Goal: Task Accomplishment & Management: Manage account settings

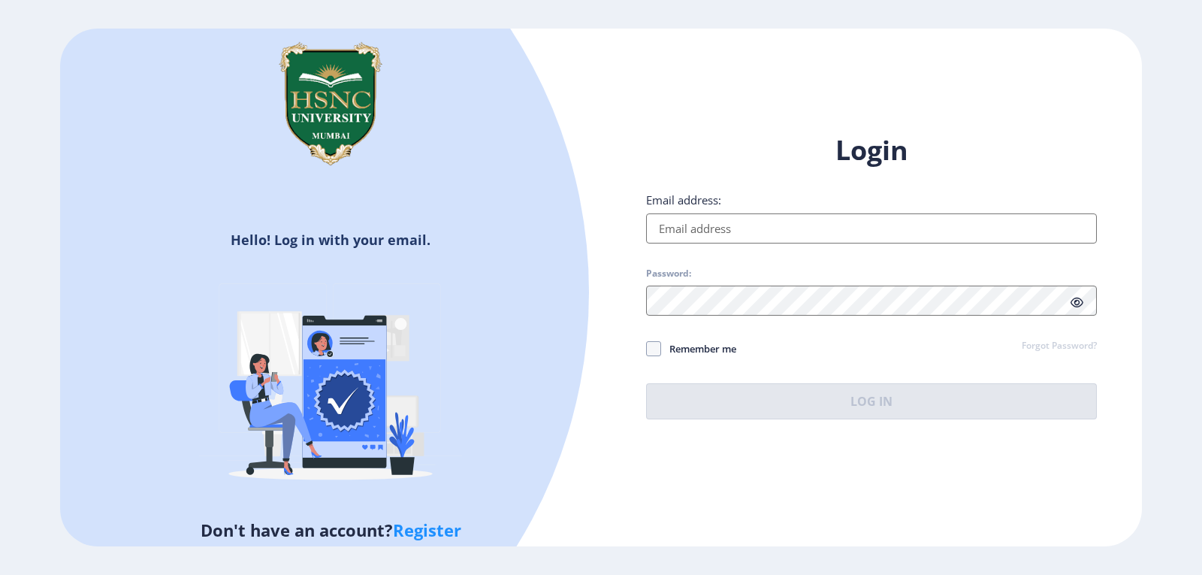
type input "[EMAIL_ADDRESS][DOMAIN_NAME]"
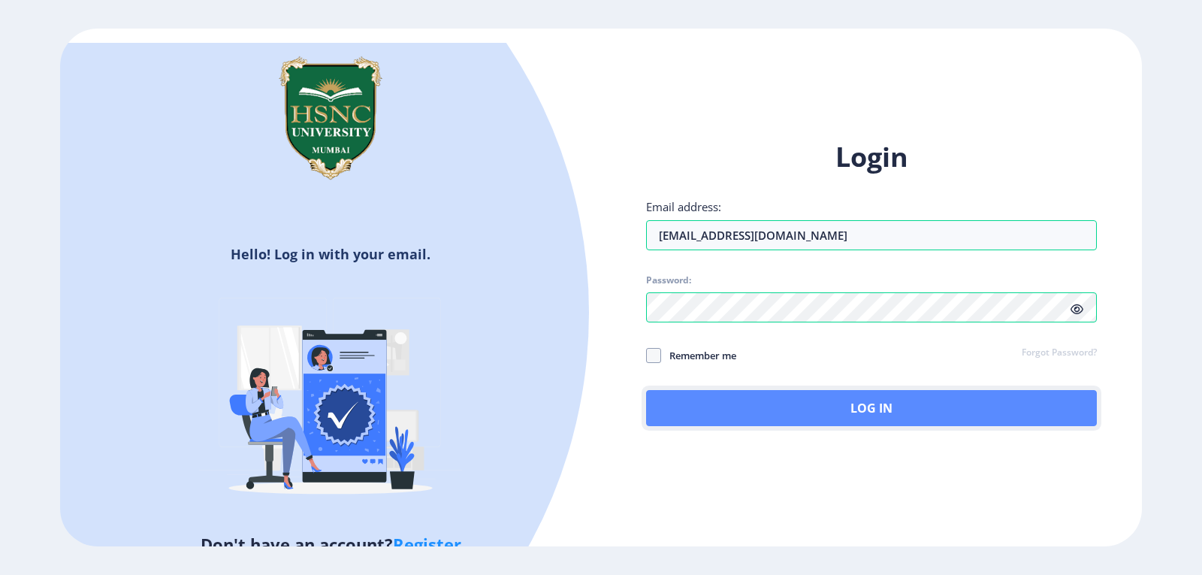
click at [816, 395] on button "Log In" at bounding box center [871, 408] width 451 height 36
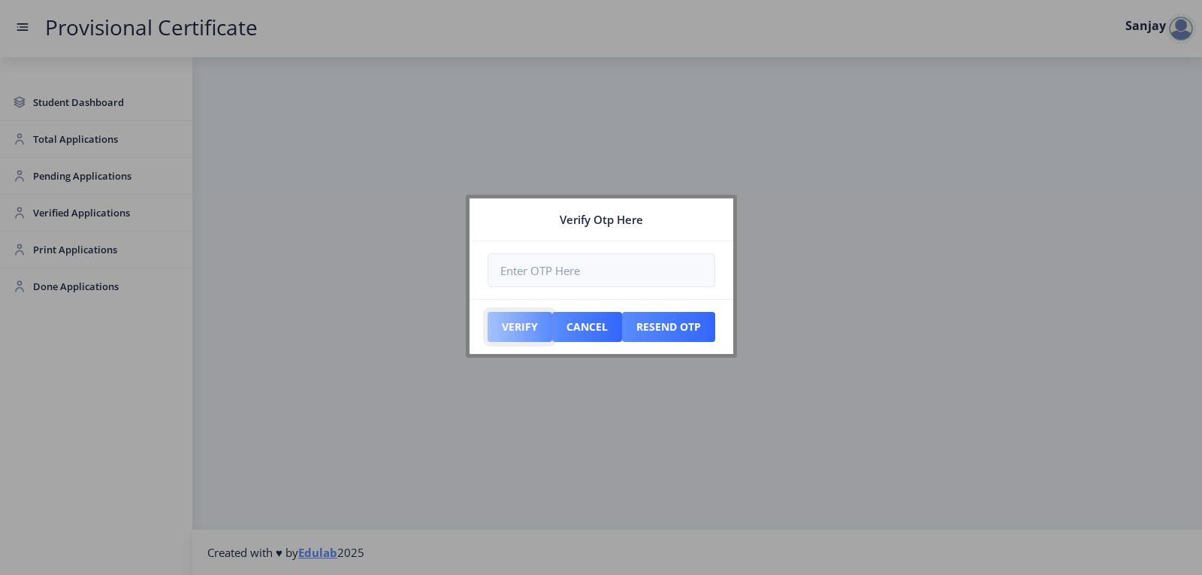
click at [515, 323] on button "Verify" at bounding box center [519, 327] width 65 height 30
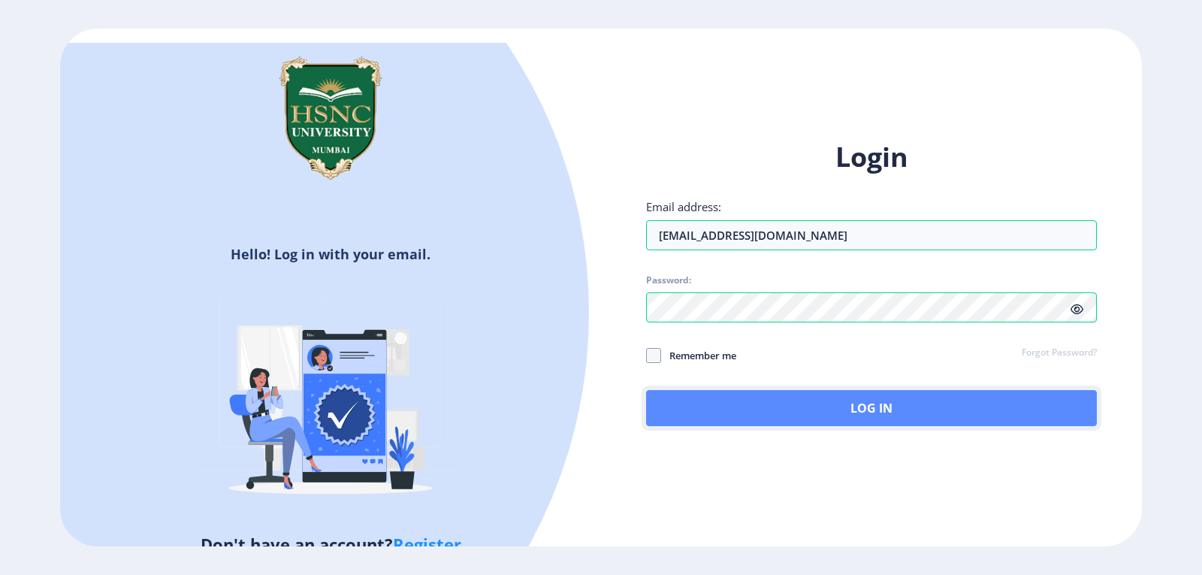
click at [873, 415] on button "Log In" at bounding box center [871, 408] width 451 height 36
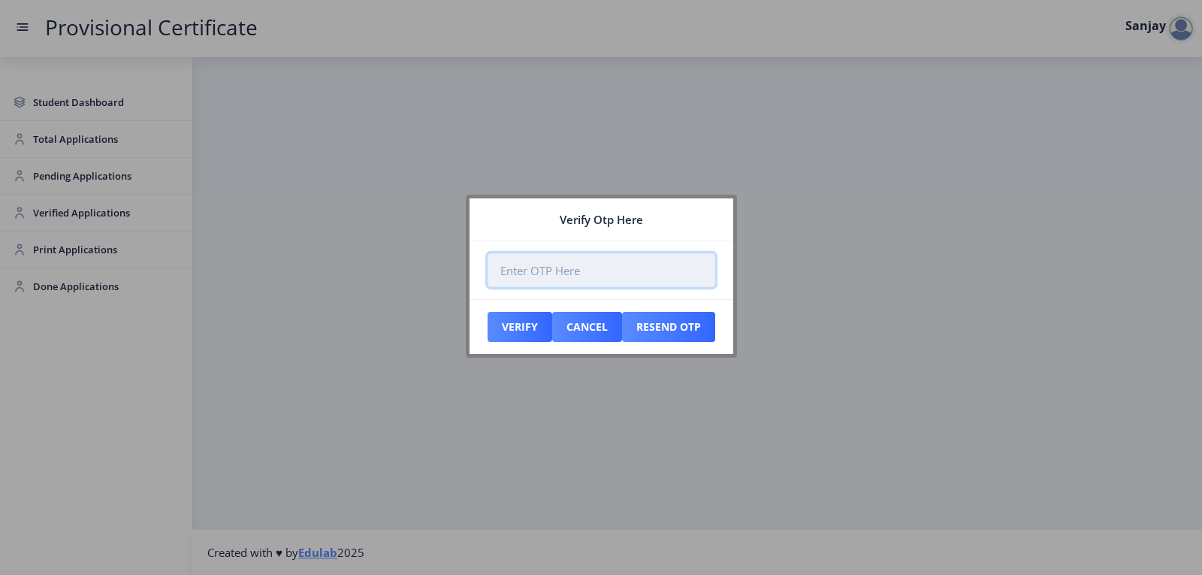
paste input "785193"
type input "785193"
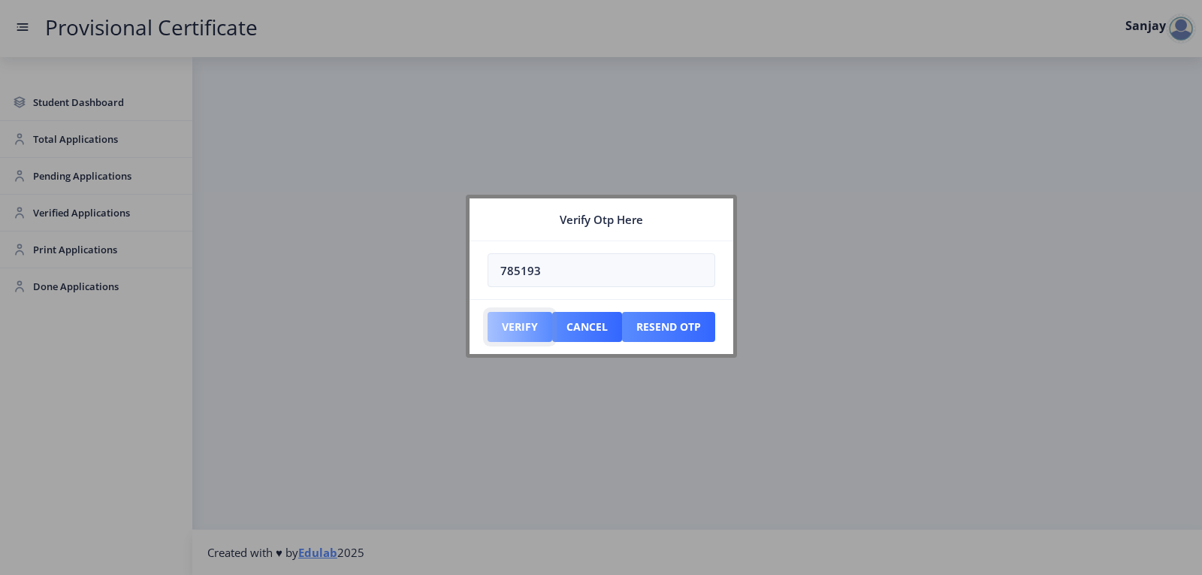
click at [494, 326] on button "Verify" at bounding box center [519, 327] width 65 height 30
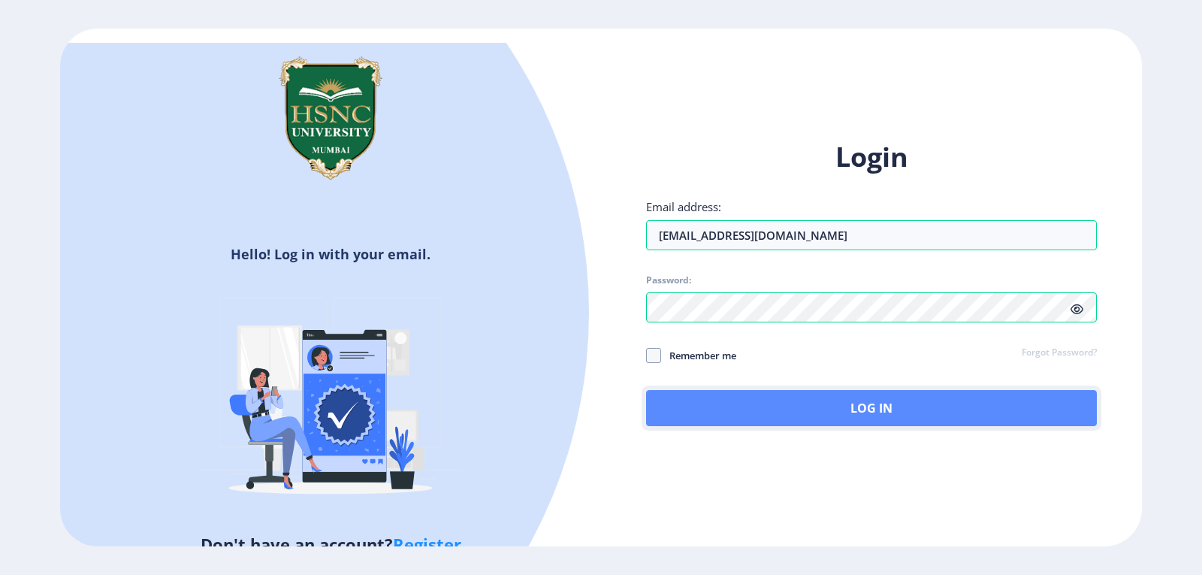
click at [911, 413] on button "Log In" at bounding box center [871, 408] width 451 height 36
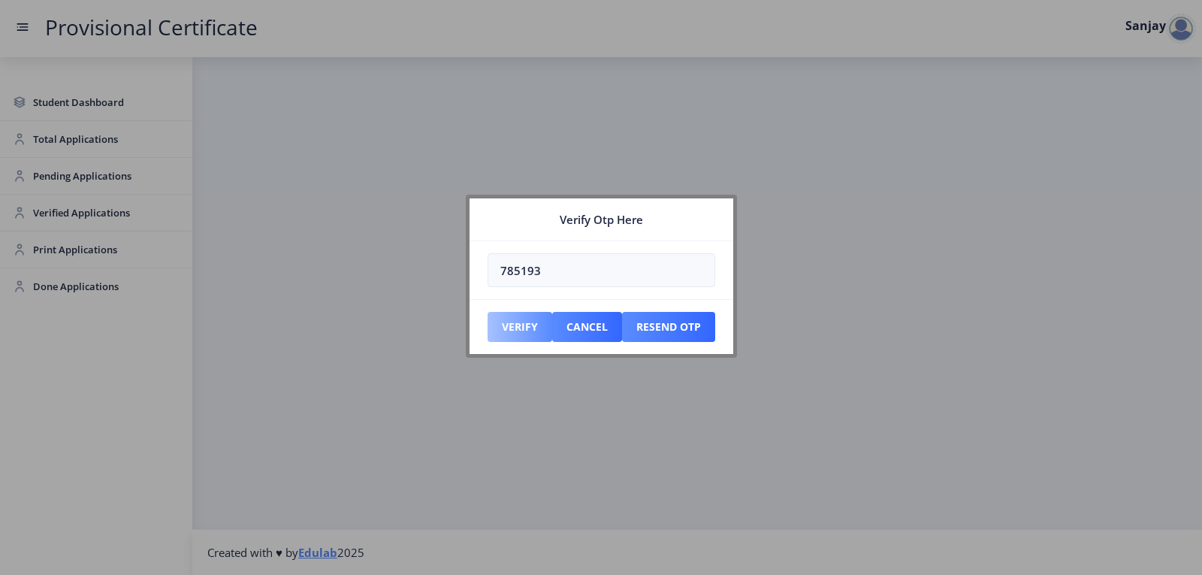
type input "785193"
click at [506, 324] on button "Verify" at bounding box center [519, 327] width 65 height 30
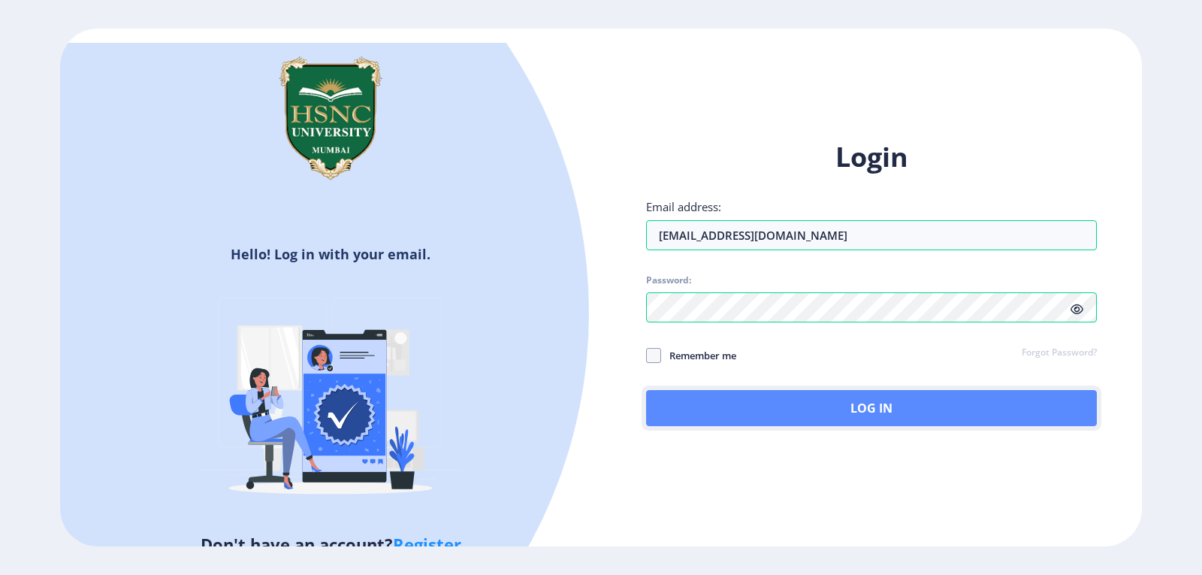
click at [865, 416] on button "Log In" at bounding box center [871, 408] width 451 height 36
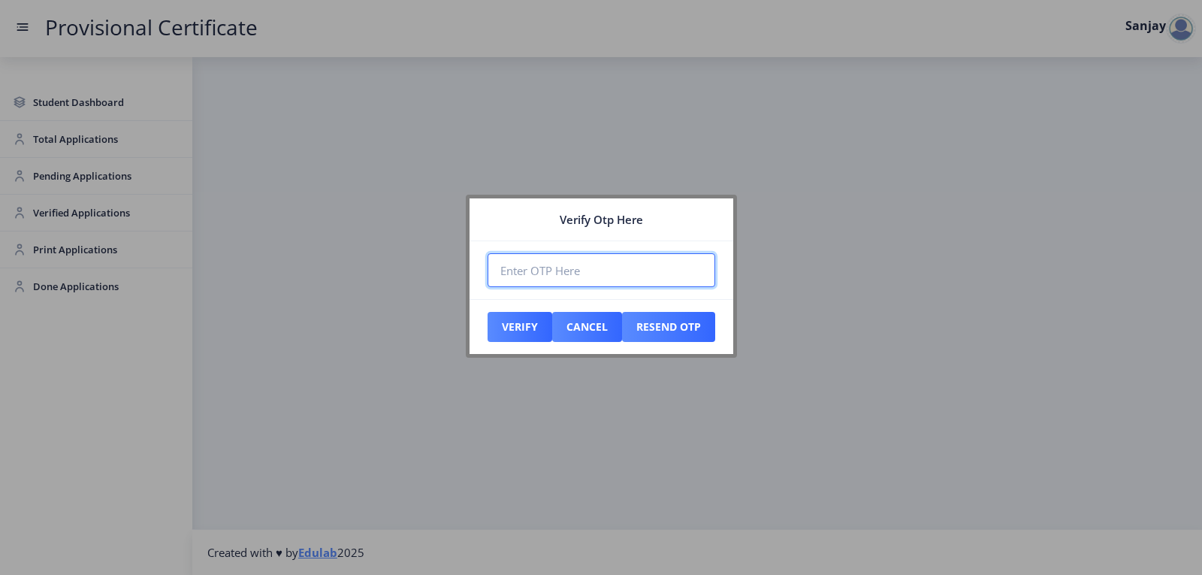
paste input "423868"
type input "423868"
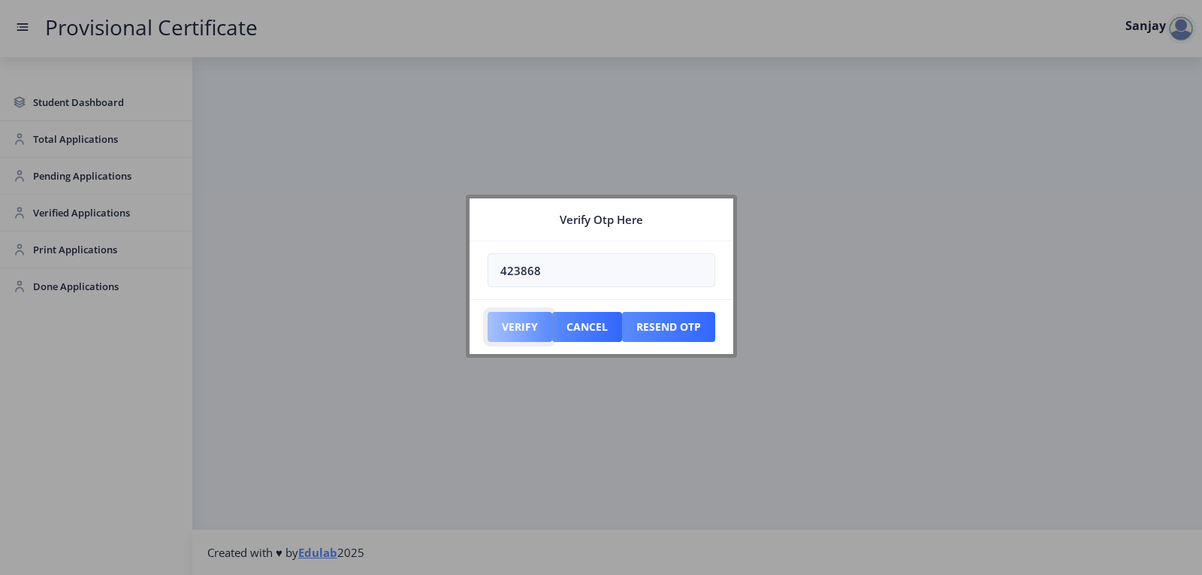
click at [503, 327] on button "Verify" at bounding box center [519, 327] width 65 height 30
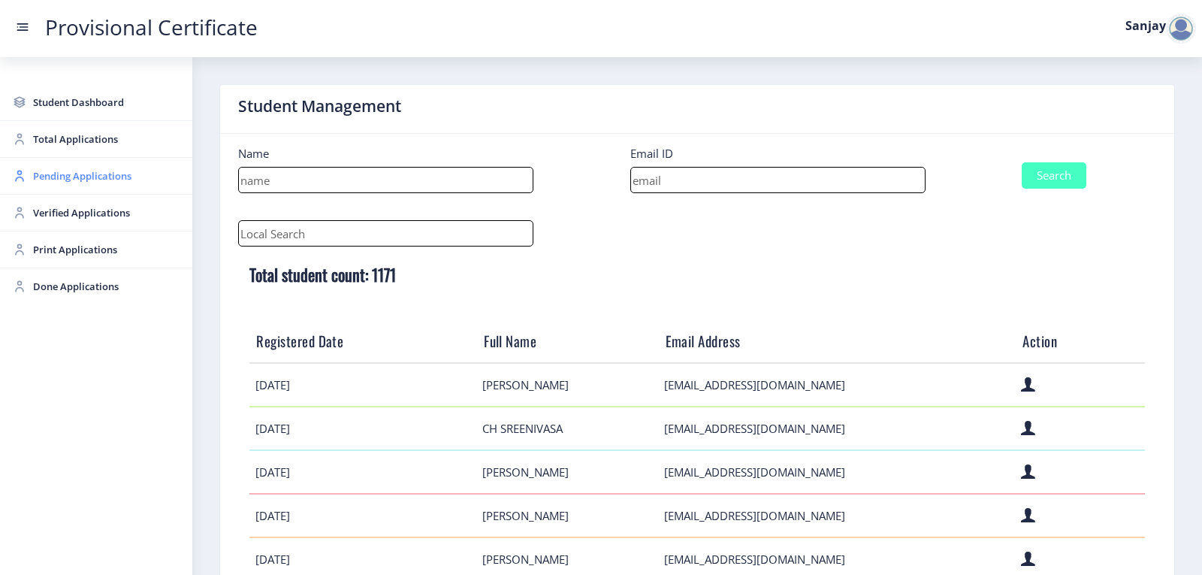
click at [70, 174] on span "Pending Applications" at bounding box center [106, 176] width 147 height 18
click at [51, 178] on span "Pending Applications" at bounding box center [106, 176] width 147 height 18
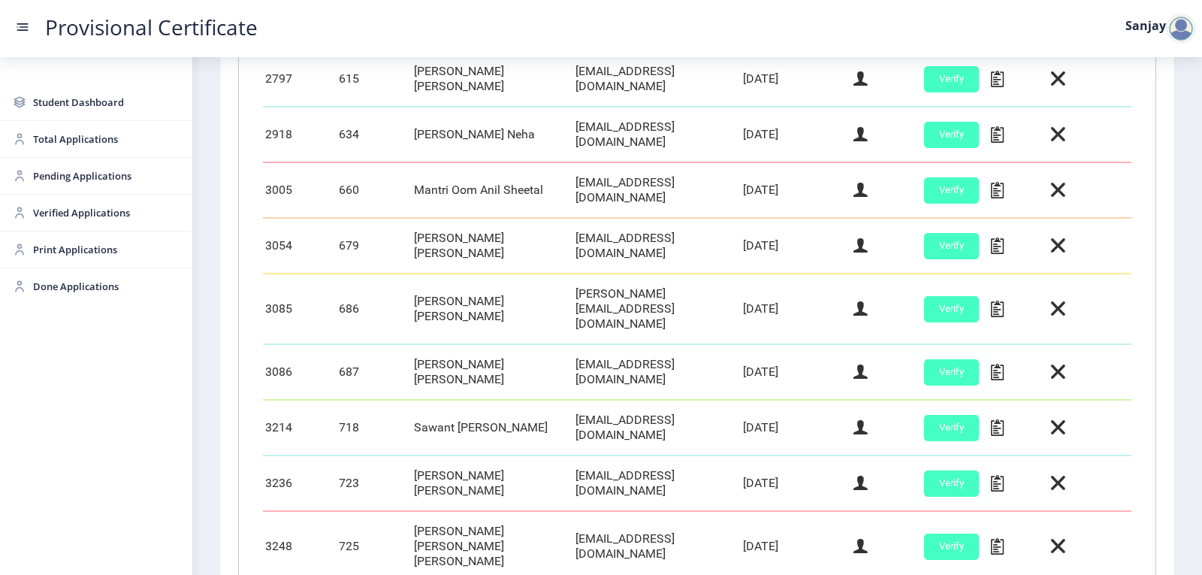
scroll to position [632, 0]
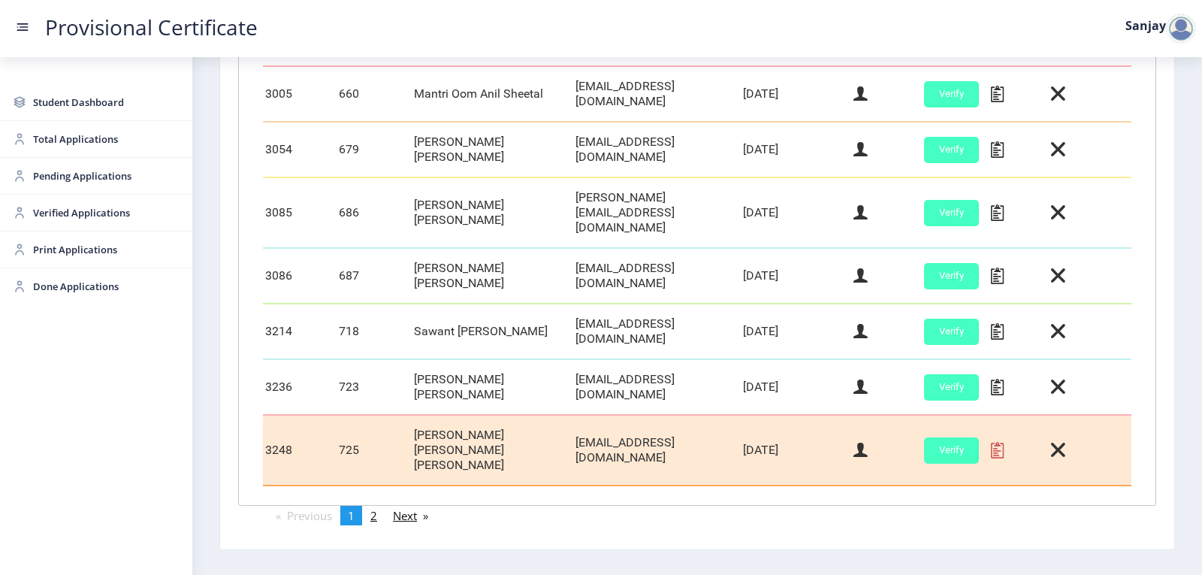
click at [997, 440] on icon at bounding box center [997, 450] width 13 height 20
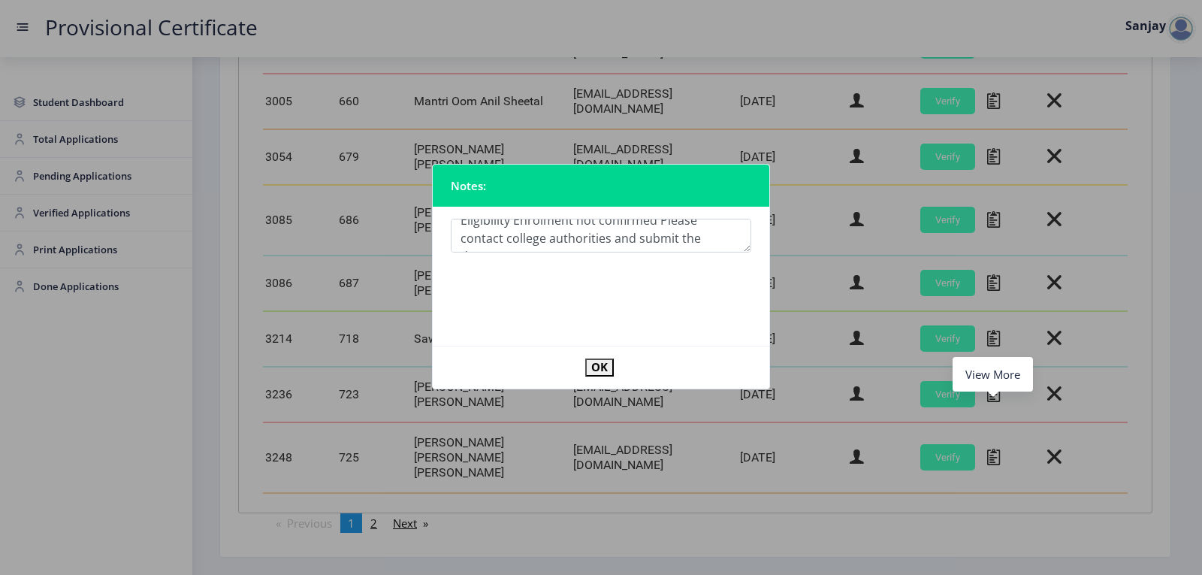
scroll to position [26, 0]
type textarea "Eligibility Enrolment not confirmed Please contact college authorities and subm…"
click at [593, 367] on button "OK" at bounding box center [599, 366] width 29 height 17
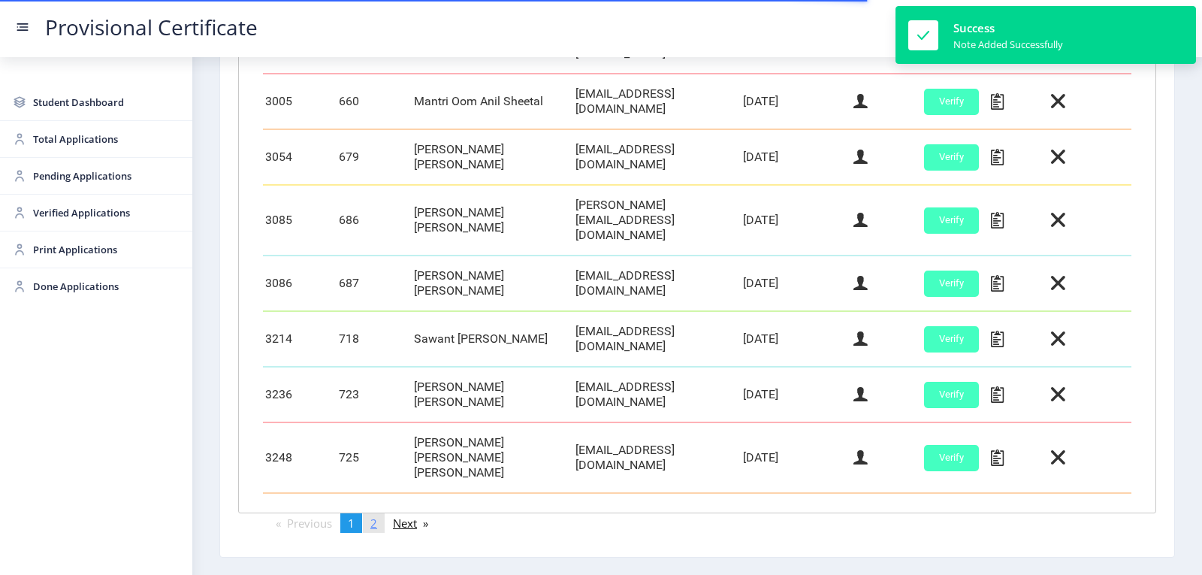
click at [373, 515] on span "2" at bounding box center [373, 522] width 7 height 15
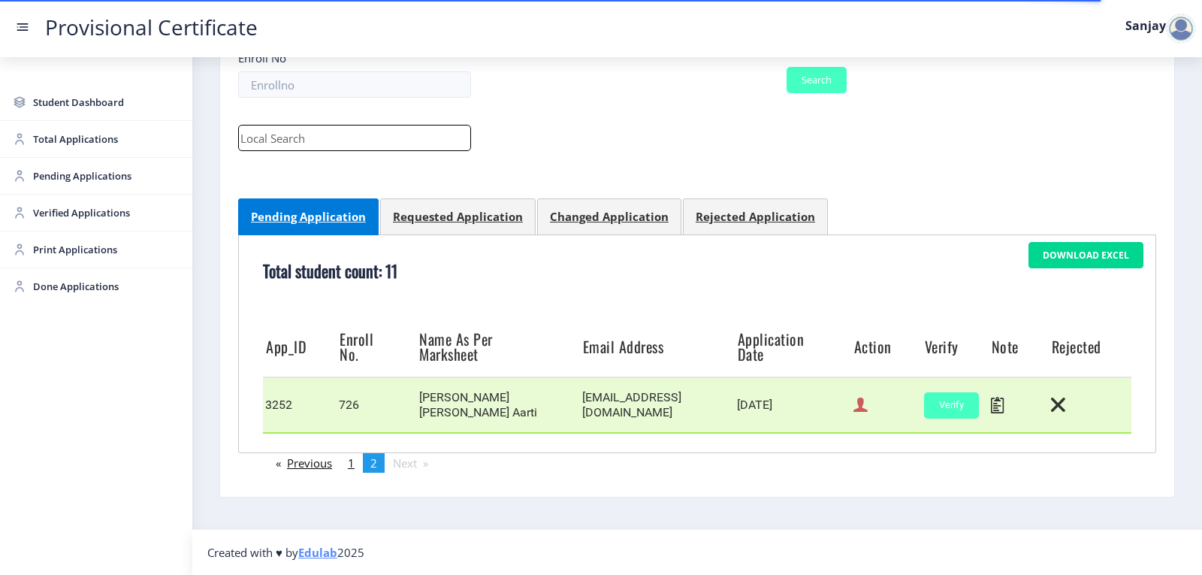
click at [854, 412] on icon at bounding box center [860, 405] width 14 height 20
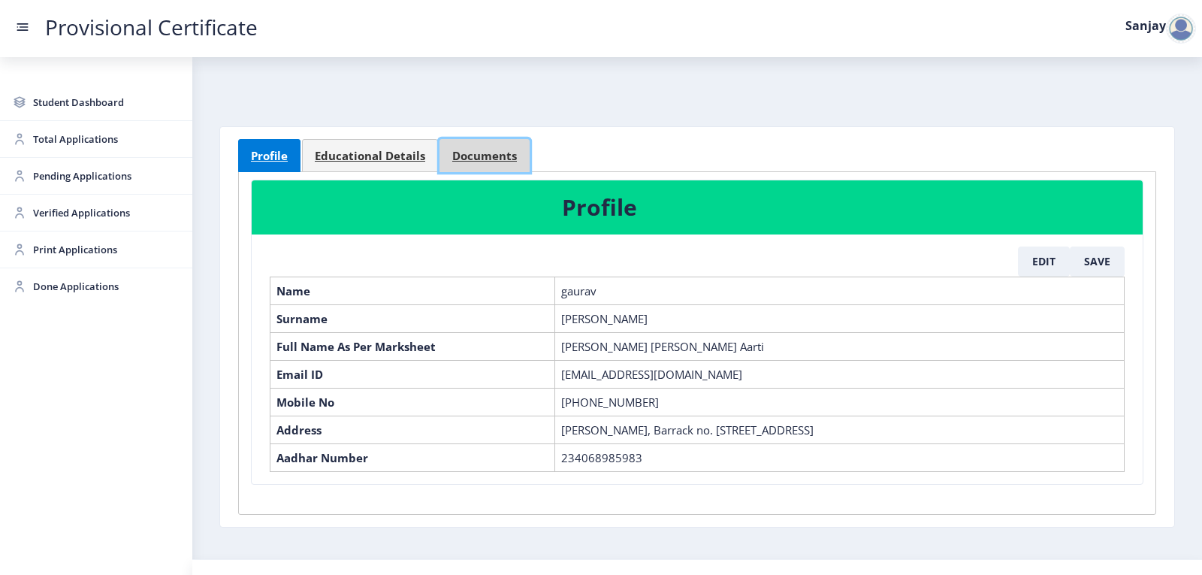
click at [495, 155] on span "Documents" at bounding box center [484, 155] width 65 height 11
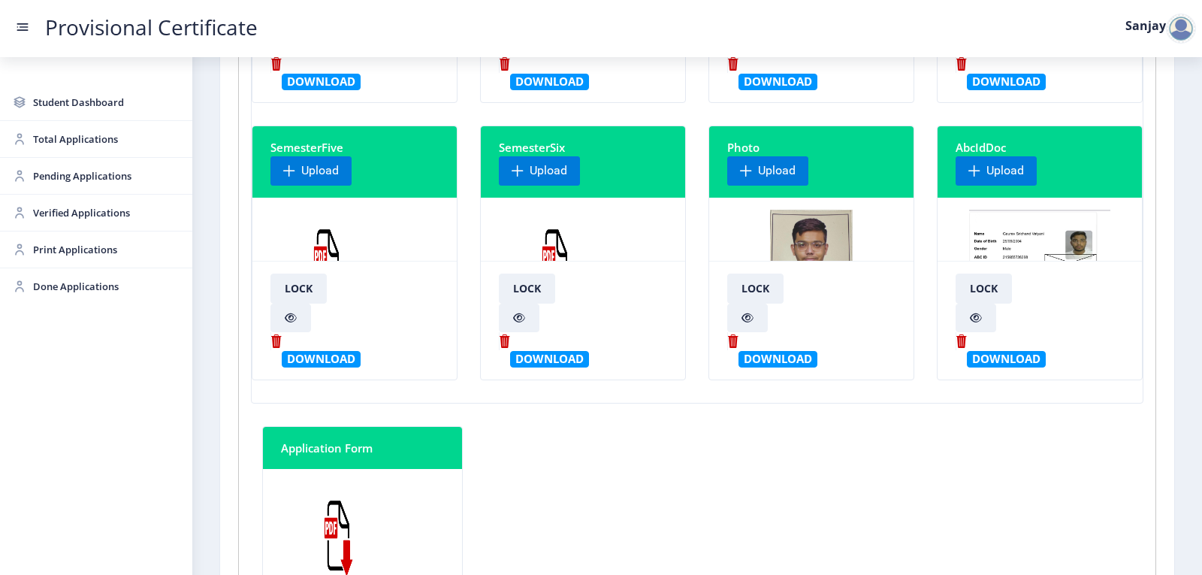
scroll to position [376, 0]
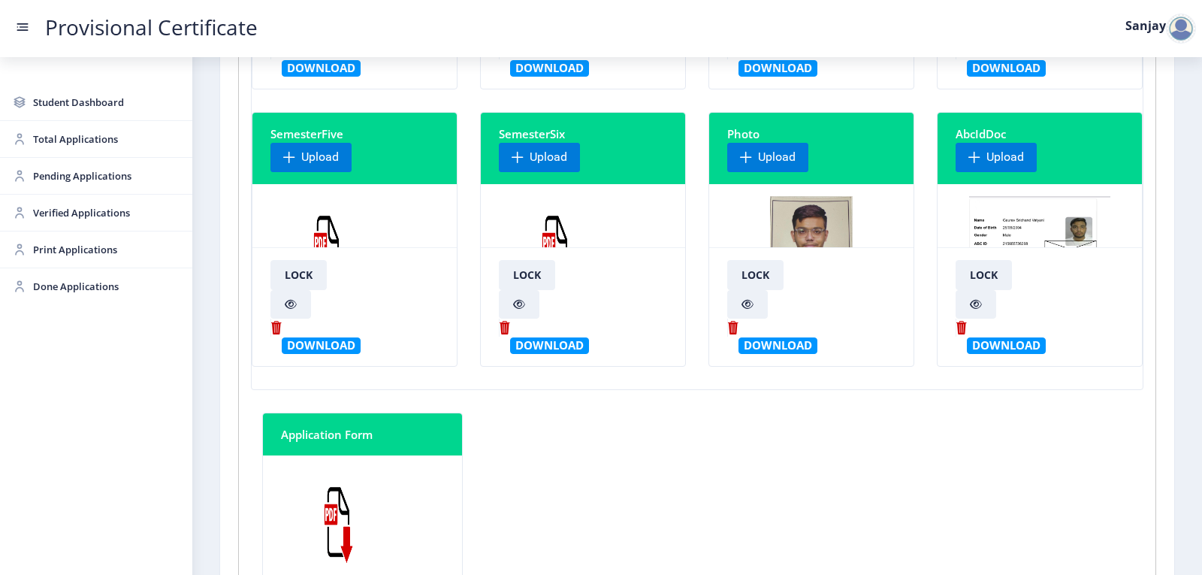
click at [546, 230] on img at bounding box center [555, 252] width 113 height 113
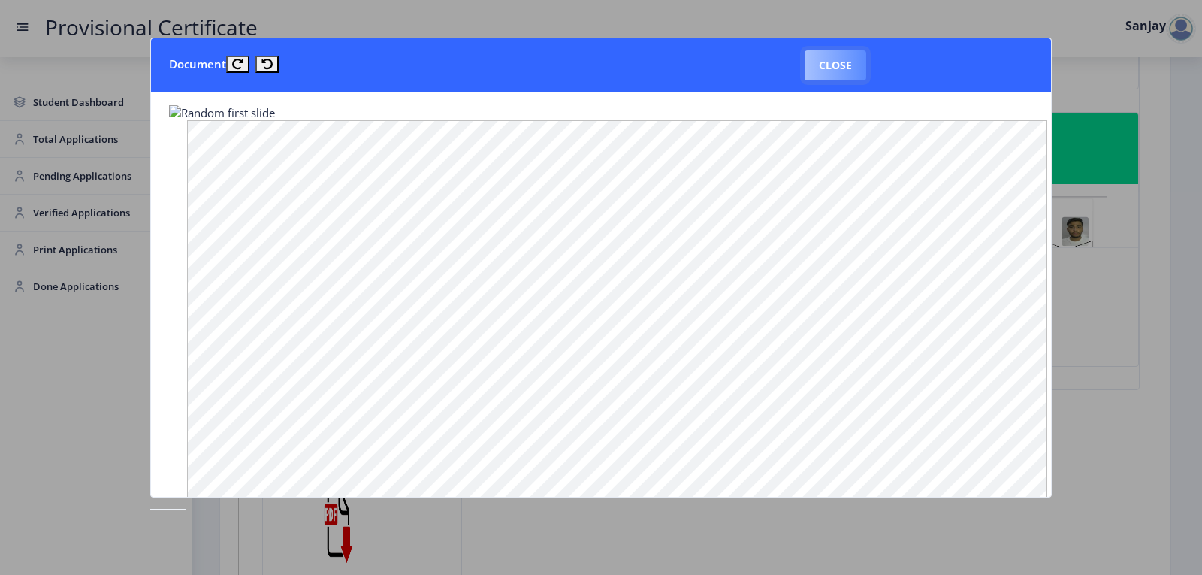
click at [816, 68] on button "Close" at bounding box center [835, 65] width 62 height 30
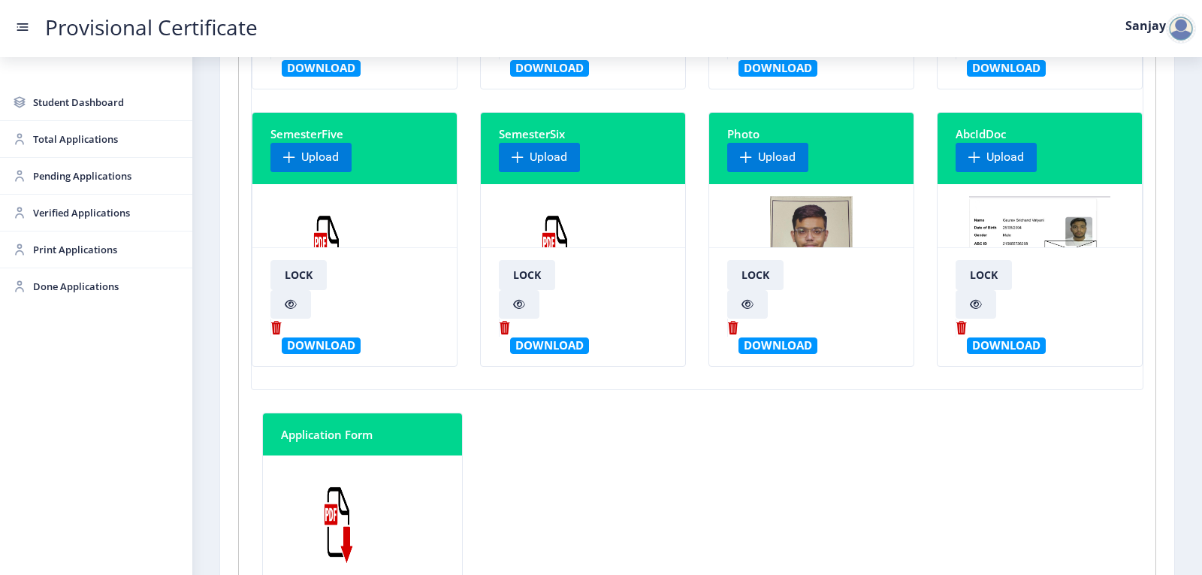
scroll to position [0, 0]
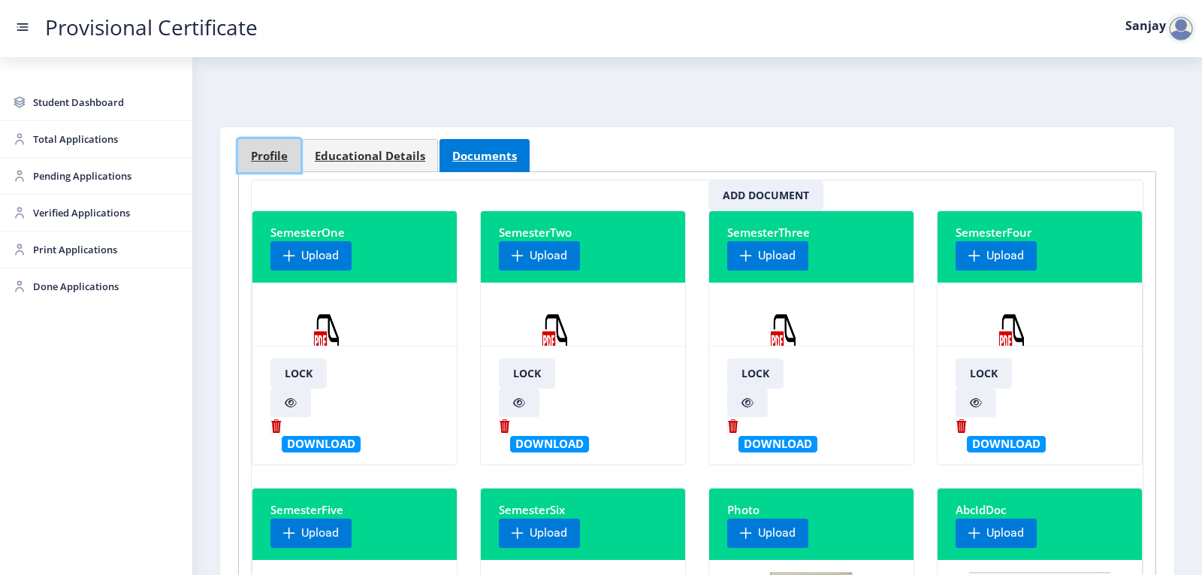
click at [276, 155] on span "Profile" at bounding box center [269, 155] width 37 height 11
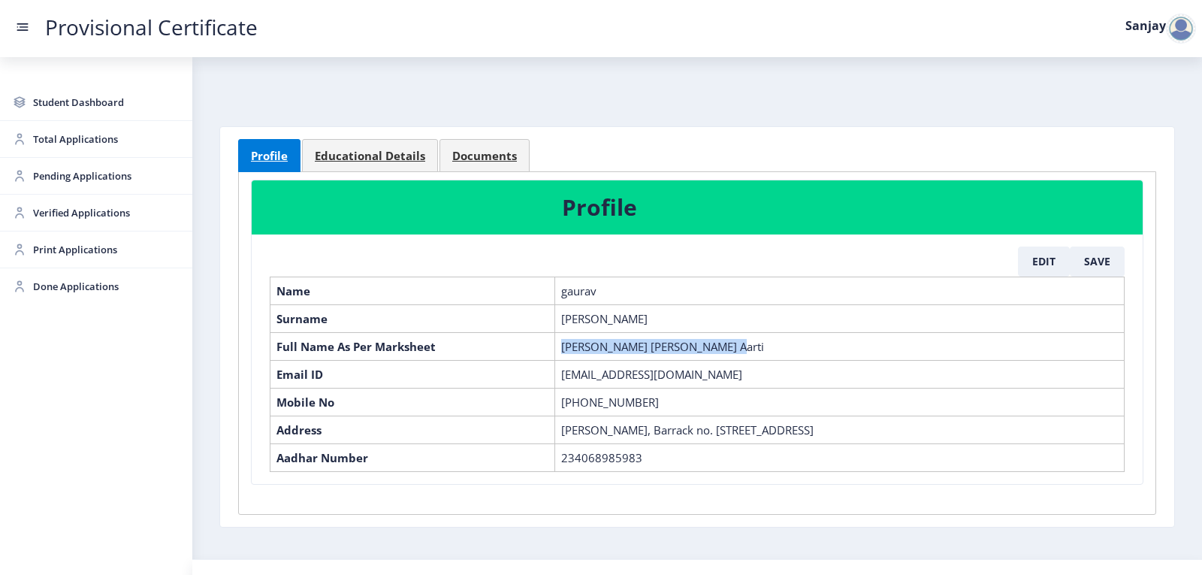
drag, startPoint x: 562, startPoint y: 347, endPoint x: 771, endPoint y: 352, distance: 209.6
click at [771, 352] on td "[PERSON_NAME] [PERSON_NAME] Aarti" at bounding box center [839, 346] width 569 height 28
copy td "[PERSON_NAME] [PERSON_NAME] Aarti"
click at [391, 154] on span "Educational Details" at bounding box center [370, 155] width 110 height 11
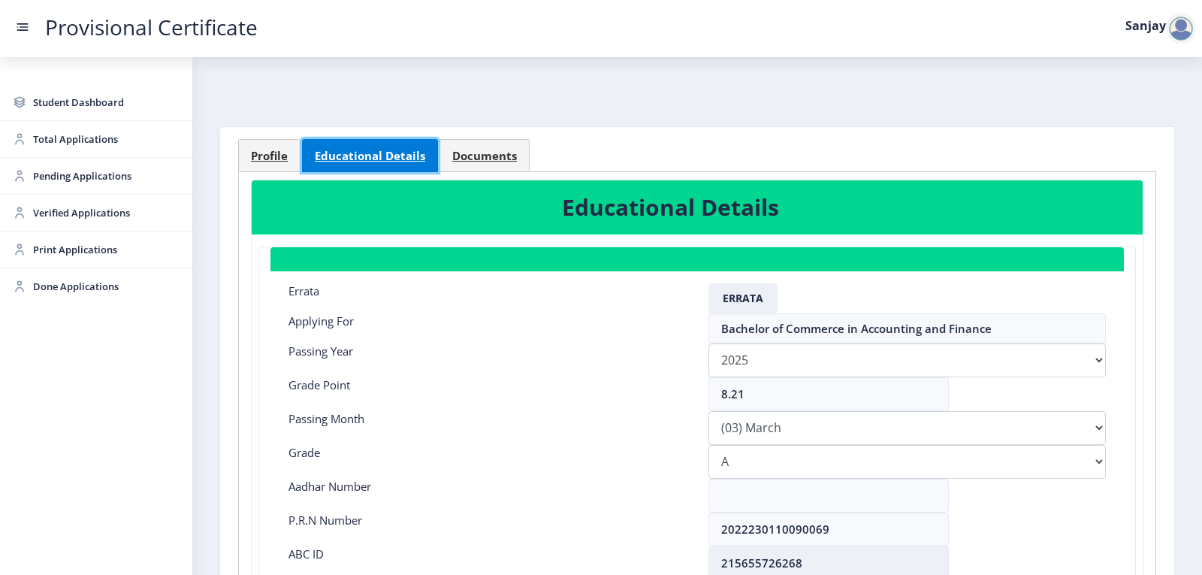
scroll to position [75, 0]
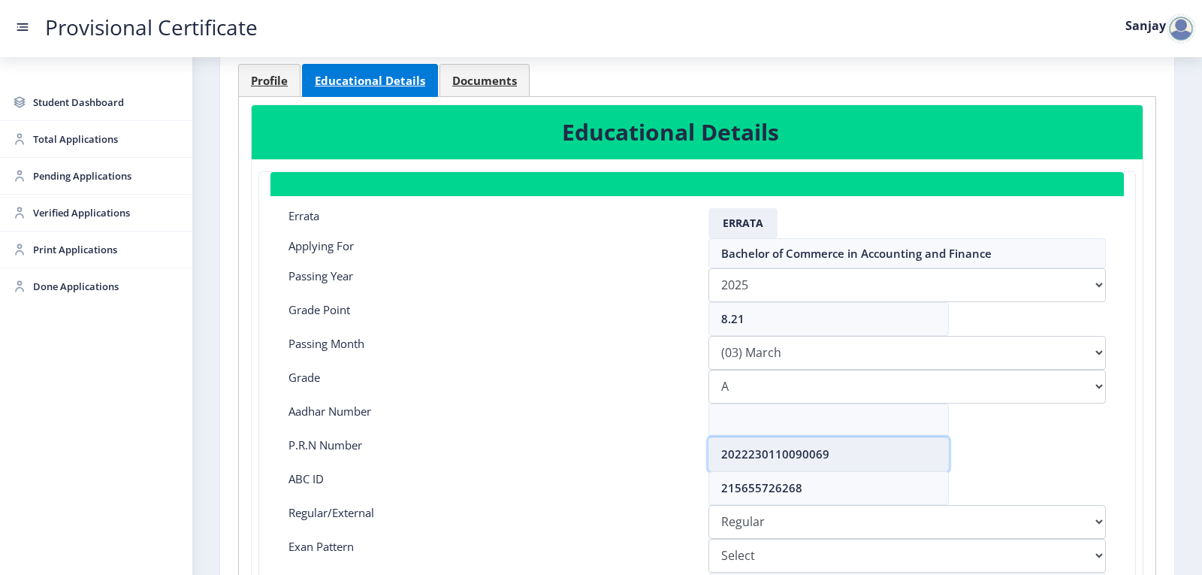
drag, startPoint x: 722, startPoint y: 455, endPoint x: 876, endPoint y: 451, distance: 154.0
click at [879, 451] on input "2022230110090069" at bounding box center [828, 454] width 240 height 34
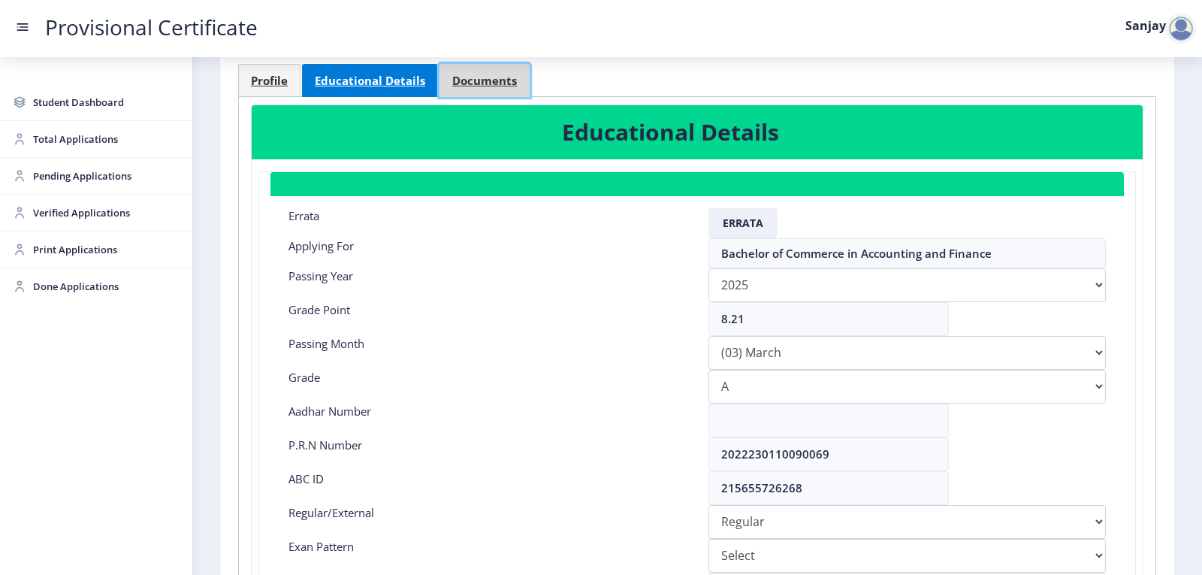
click at [483, 89] on link "Documents" at bounding box center [484, 80] width 90 height 33
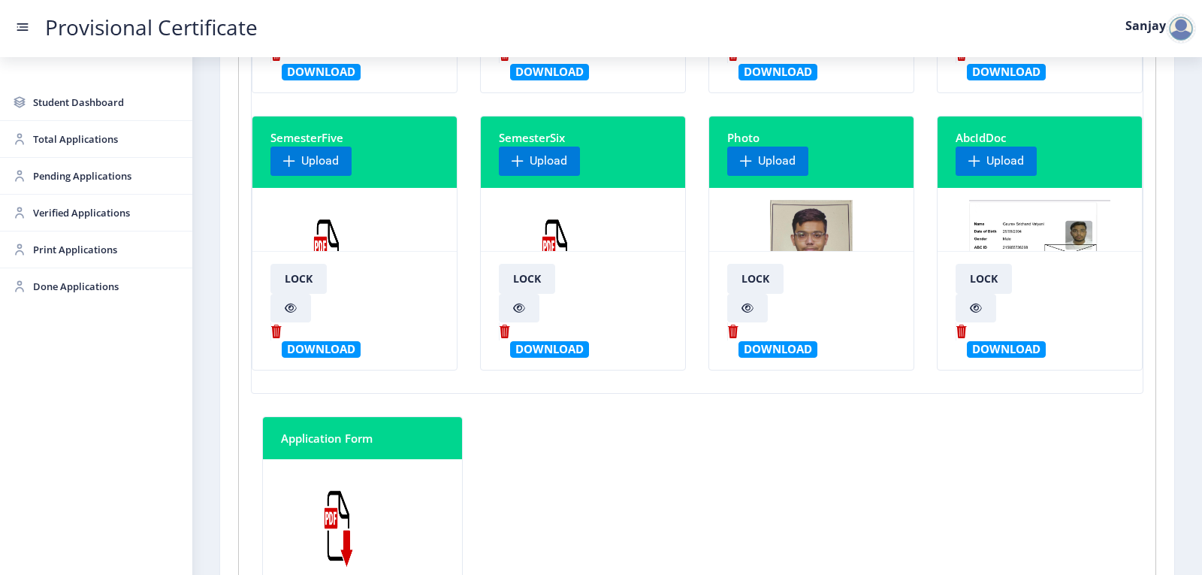
scroll to position [376, 0]
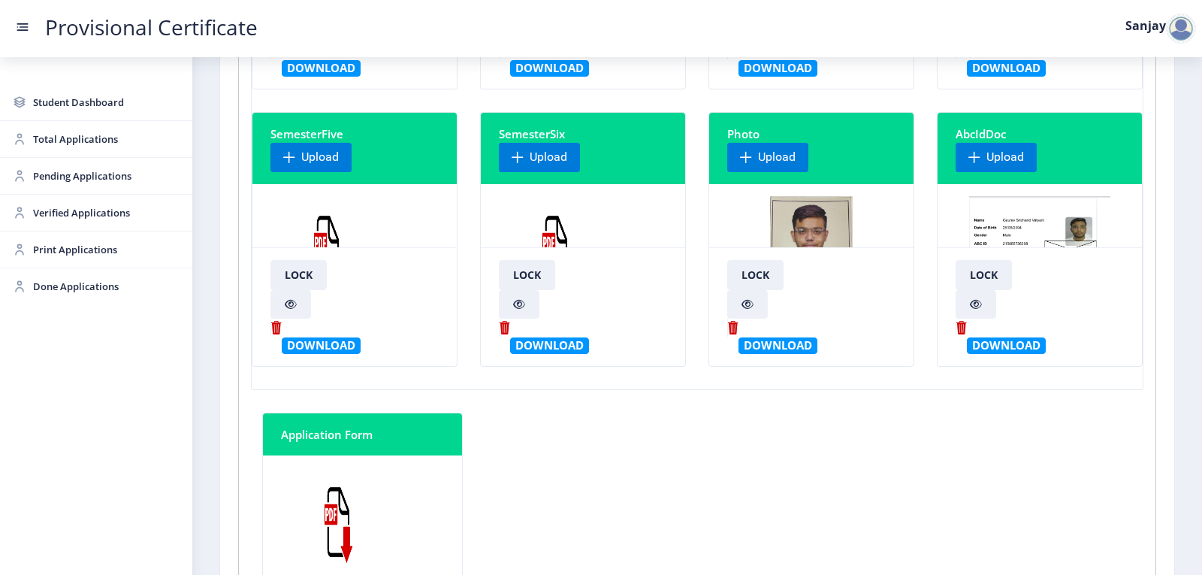
click at [560, 248] on nb-card-footer "Lock Download" at bounding box center [583, 306] width 204 height 119
click at [554, 236] on img at bounding box center [555, 252] width 113 height 113
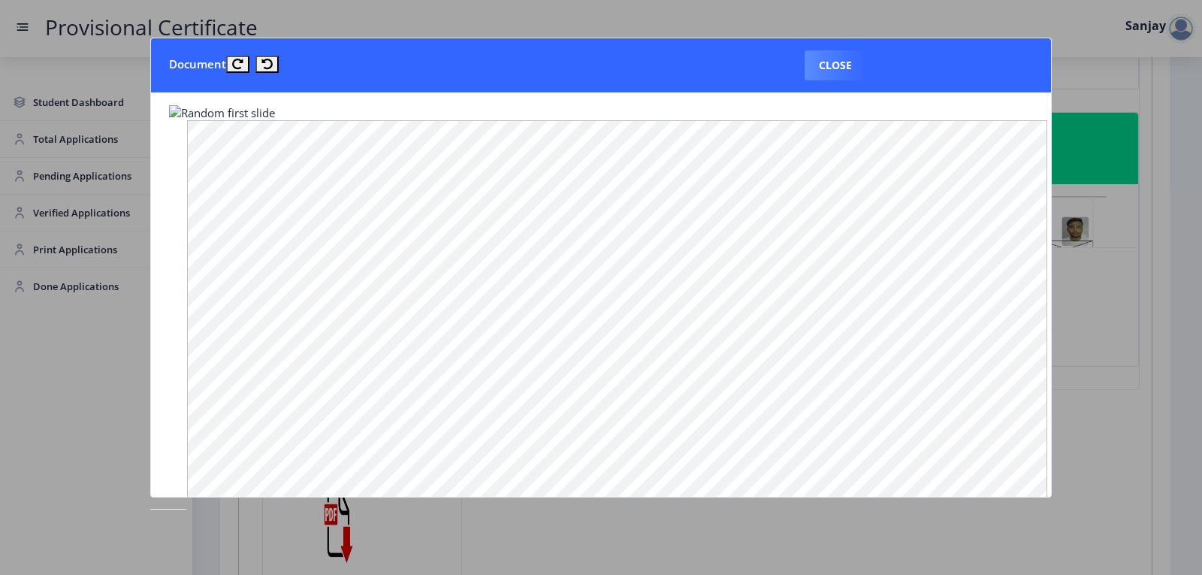
drag, startPoint x: 834, startPoint y: 66, endPoint x: 810, endPoint y: 101, distance: 41.7
click at [834, 67] on button "Close" at bounding box center [835, 65] width 62 height 30
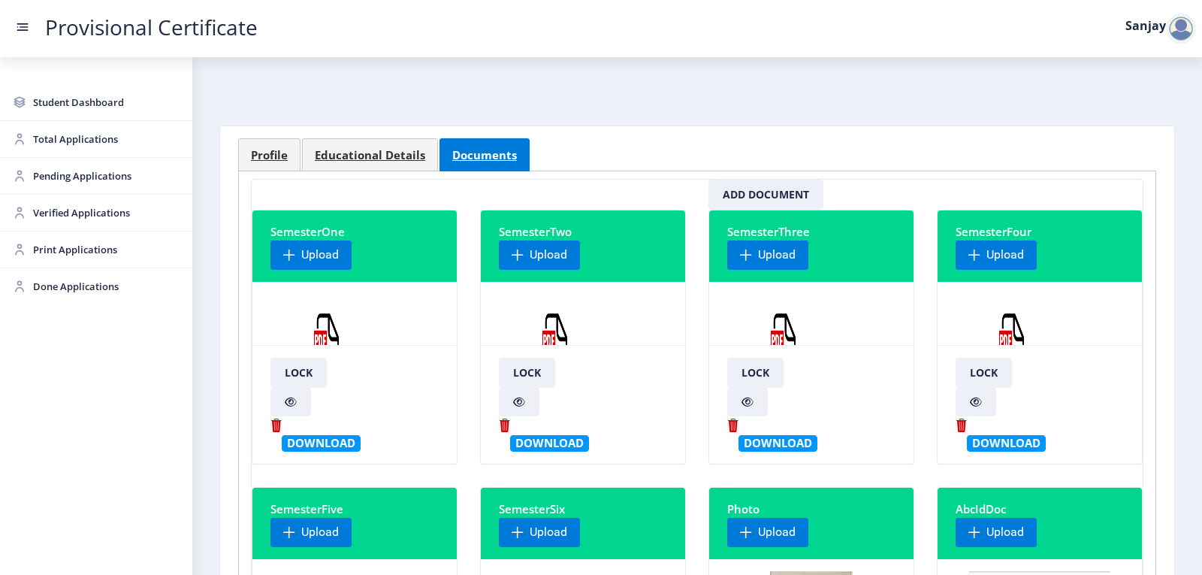
scroll to position [0, 0]
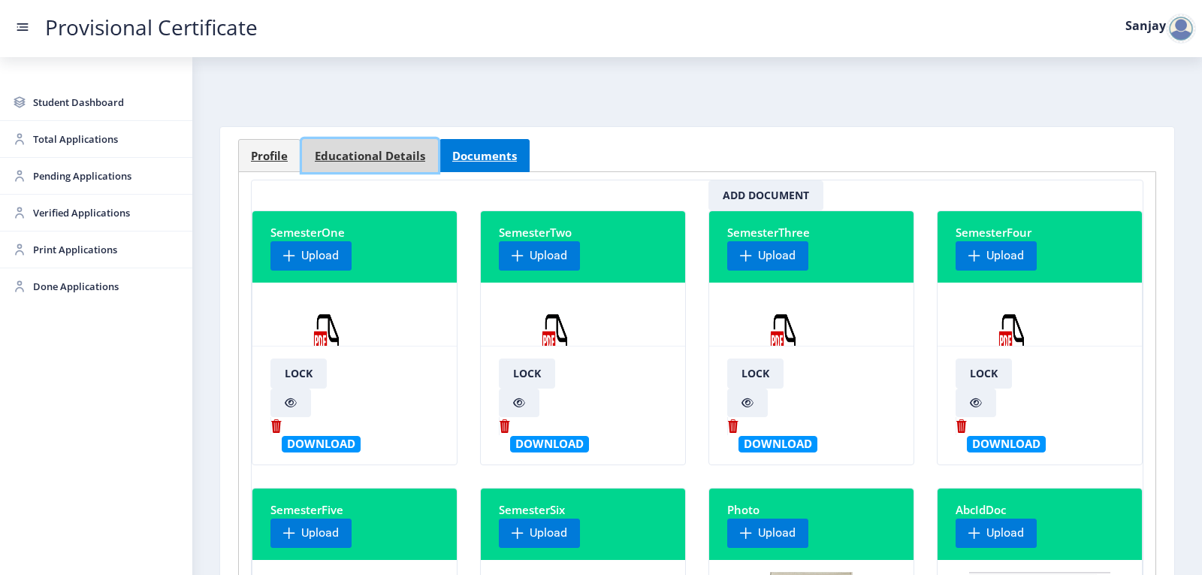
click at [342, 161] on span "Educational Details" at bounding box center [370, 155] width 110 height 11
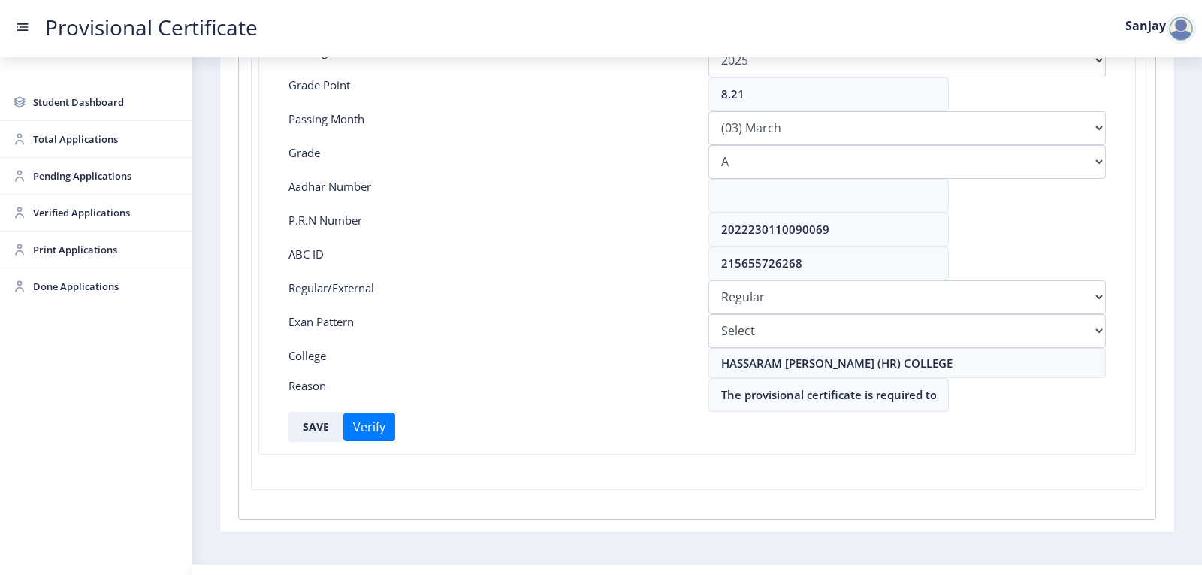
scroll to position [300, 0]
click at [312, 424] on button "SAVE" at bounding box center [315, 426] width 55 height 30
click at [1177, 32] on div at bounding box center [1181, 29] width 30 height 30
click at [1148, 107] on span "Log out" at bounding box center [1142, 110] width 96 height 18
